Goal: Task Accomplishment & Management: Use online tool/utility

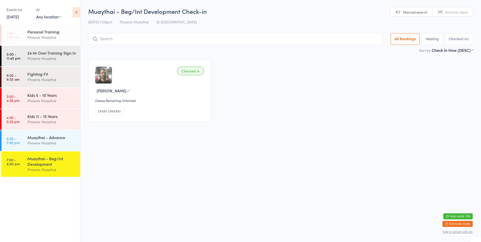
type input "8"
type input "7074"
click at [118, 50] on div "[PERSON_NAME]" at bounding box center [116, 50] width 28 height 4
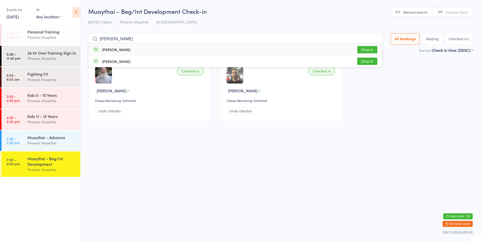
type input "[PERSON_NAME]"
click at [357, 47] on button "Drop in" at bounding box center [367, 49] width 20 height 7
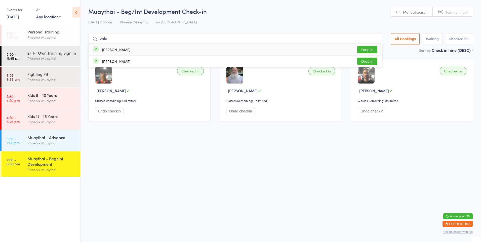
type input "zala"
click at [366, 50] on button "Drop in" at bounding box center [367, 49] width 20 height 7
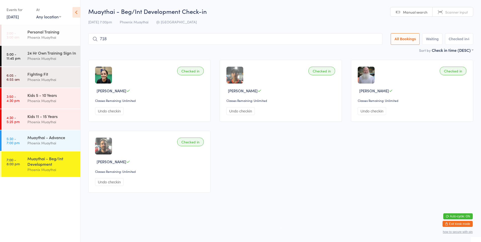
type input "7185"
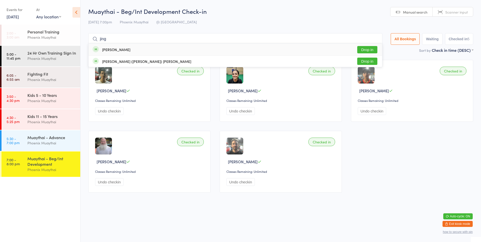
type input "jing"
click at [366, 50] on button "Drop in" at bounding box center [367, 49] width 20 height 7
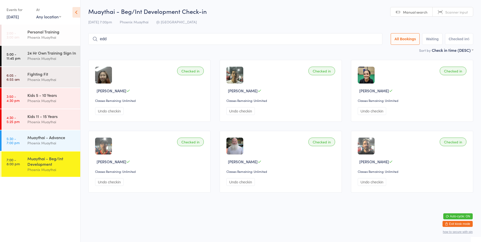
type input "eddy"
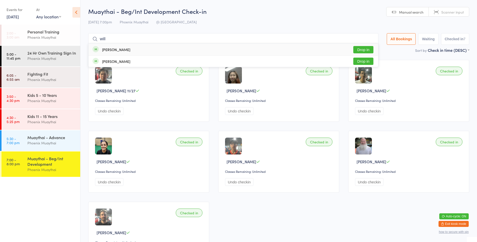
type input "will"
click at [361, 48] on button "Drop in" at bounding box center [363, 49] width 20 height 7
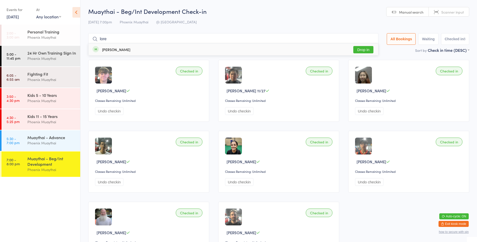
type input "lore"
click at [361, 48] on button "Drop in" at bounding box center [363, 49] width 20 height 7
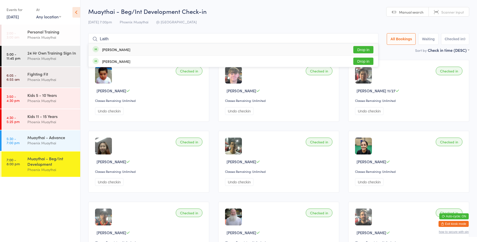
type input "Laith"
click at [361, 49] on button "Drop in" at bounding box center [363, 49] width 20 height 7
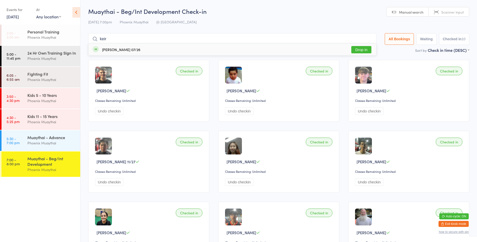
type input "keir"
click at [309, 50] on div "[PERSON_NAME] 07/26 Drop in" at bounding box center [233, 50] width 288 height 12
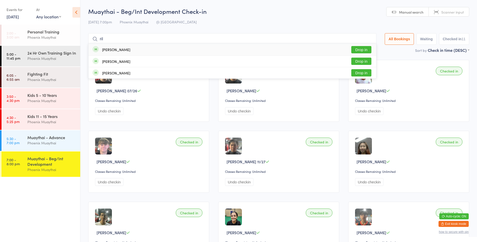
type input "ril"
click at [147, 49] on div "[PERSON_NAME] Drop in" at bounding box center [233, 50] width 288 height 12
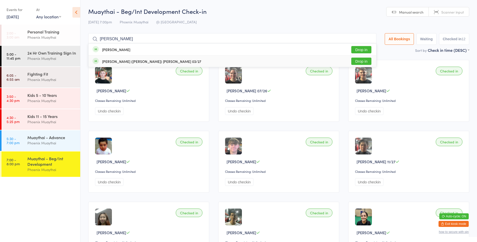
type input "[PERSON_NAME]"
click at [353, 64] on button "Drop in" at bounding box center [361, 61] width 20 height 7
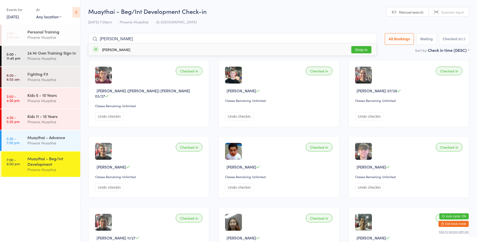
type input "[PERSON_NAME]"
click at [362, 50] on button "Drop in" at bounding box center [361, 49] width 20 height 7
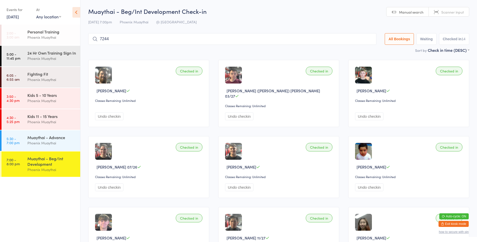
type input "7244"
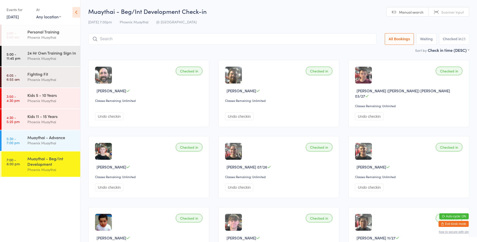
click at [257, 36] on input "search" at bounding box center [232, 39] width 288 height 12
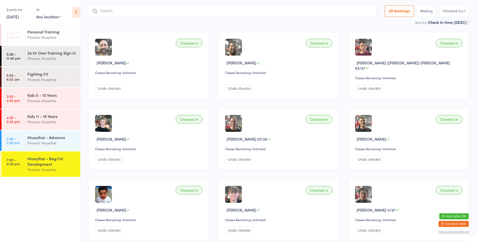
scroll to position [33, 0]
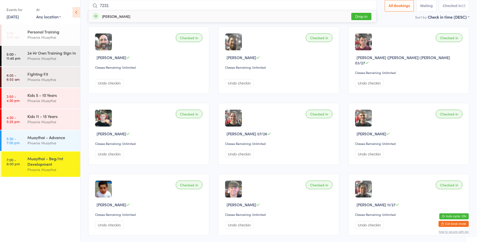
type input "7231"
click at [171, 16] on div "[PERSON_NAME] Drop in" at bounding box center [233, 17] width 288 height 12
